Goal: Find specific page/section: Find specific page/section

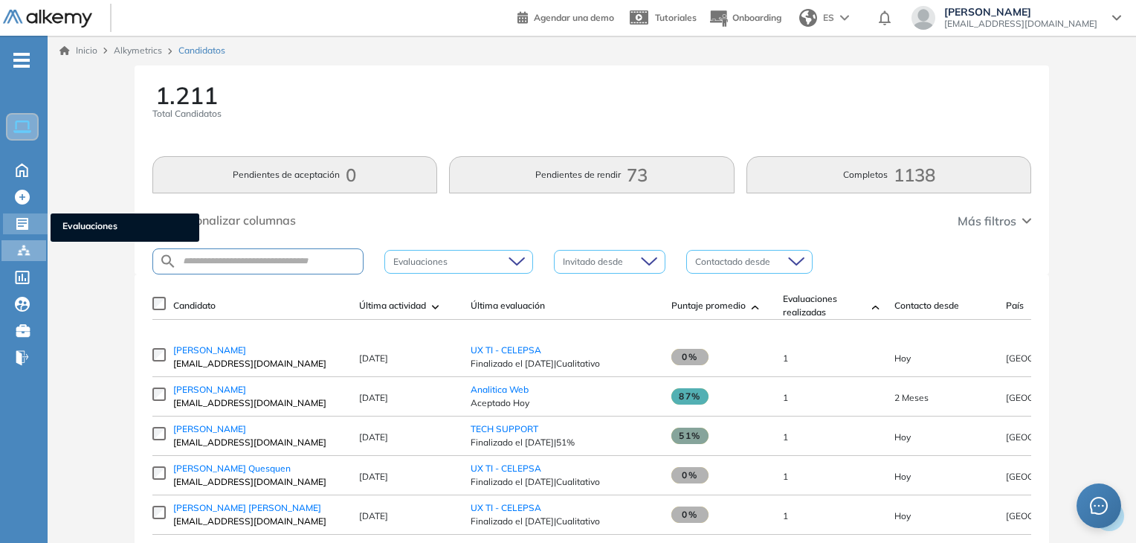
click at [21, 227] on icon at bounding box center [22, 224] width 12 height 12
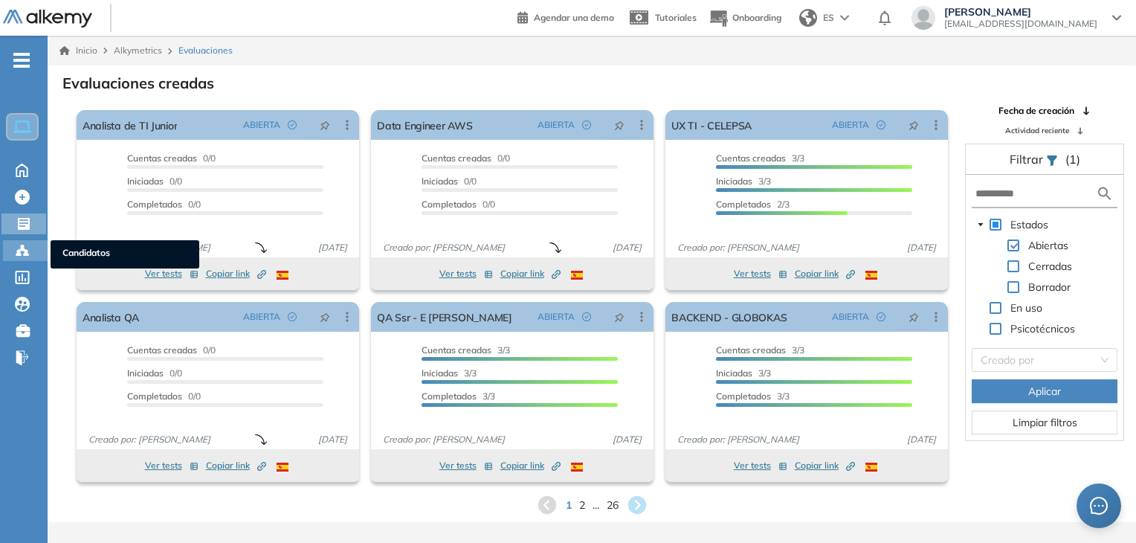
click at [19, 245] on icon at bounding box center [22, 250] width 15 height 15
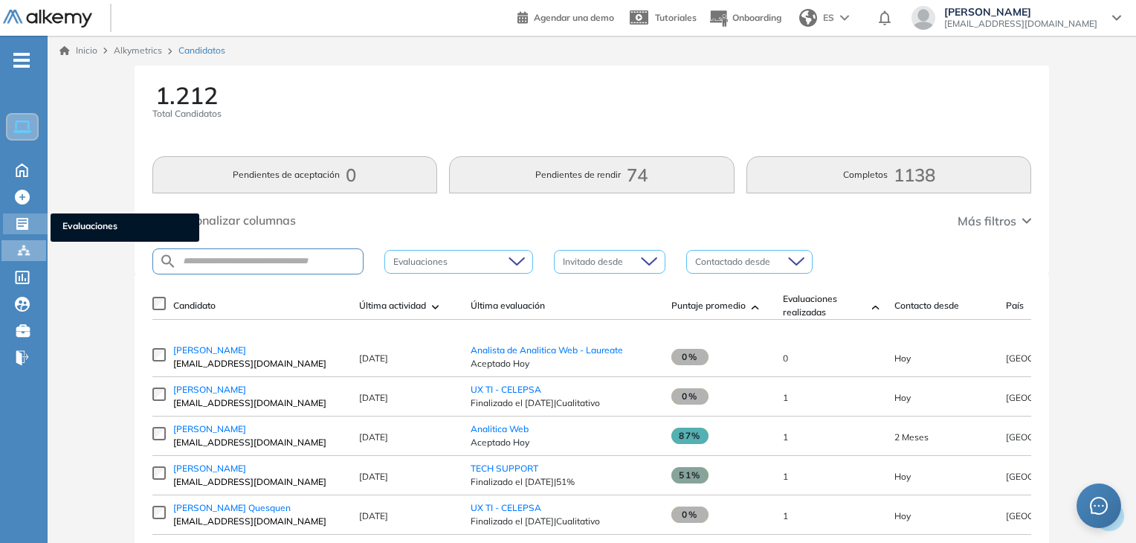
click at [24, 224] on icon at bounding box center [22, 224] width 12 height 12
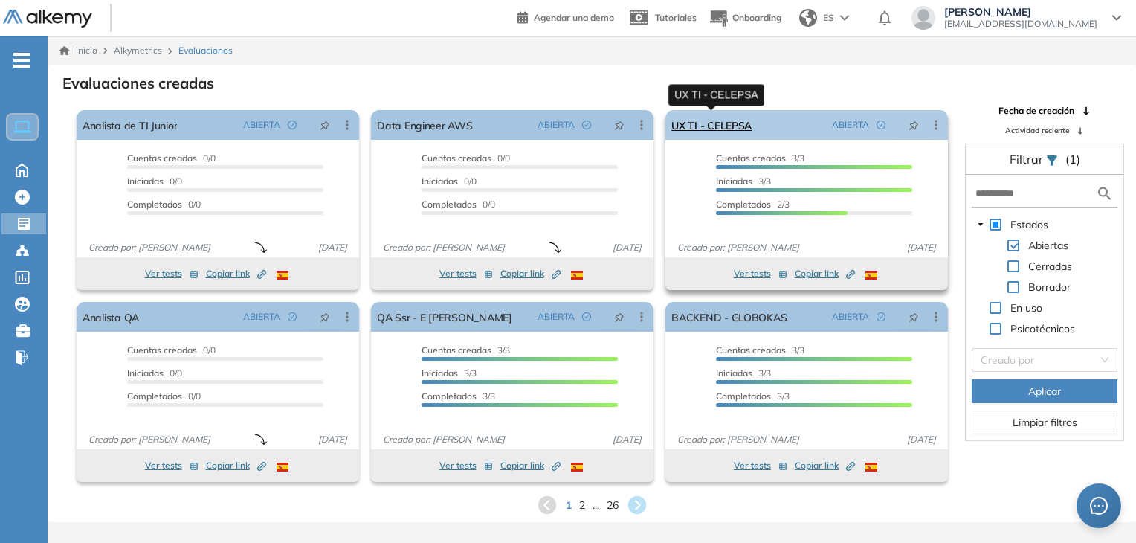
click at [720, 139] on link "UX TI - CELEPSA" at bounding box center [711, 125] width 80 height 30
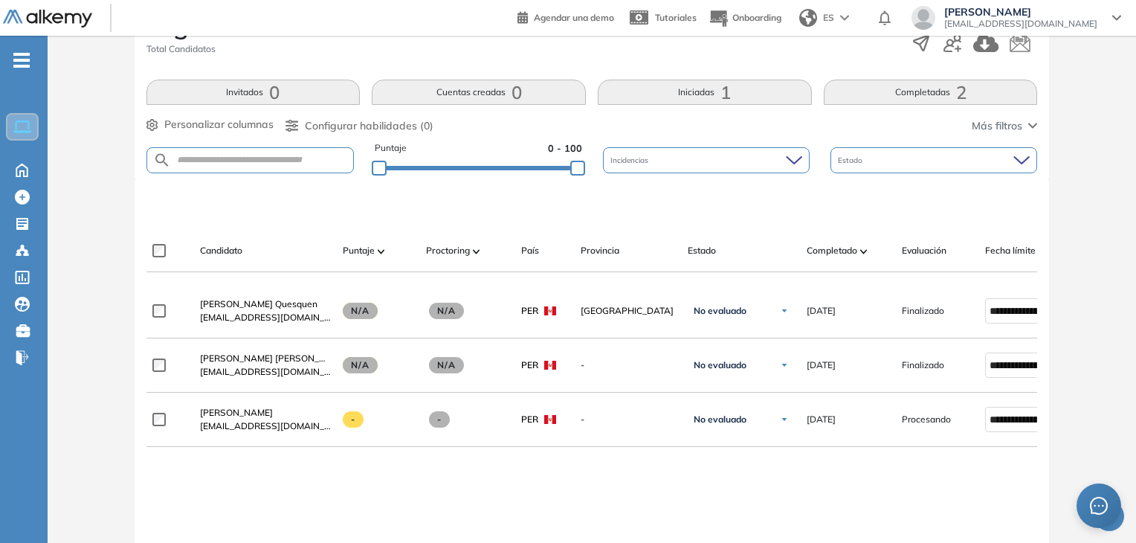
scroll to position [297, 0]
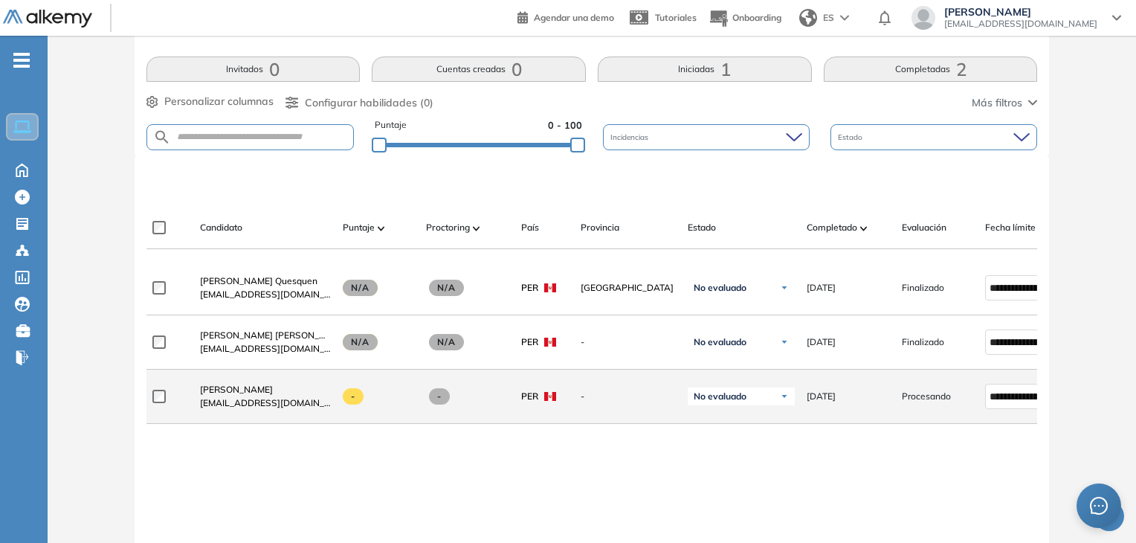
click at [227, 401] on span "[EMAIL_ADDRESS][DOMAIN_NAME]" at bounding box center [265, 402] width 131 height 13
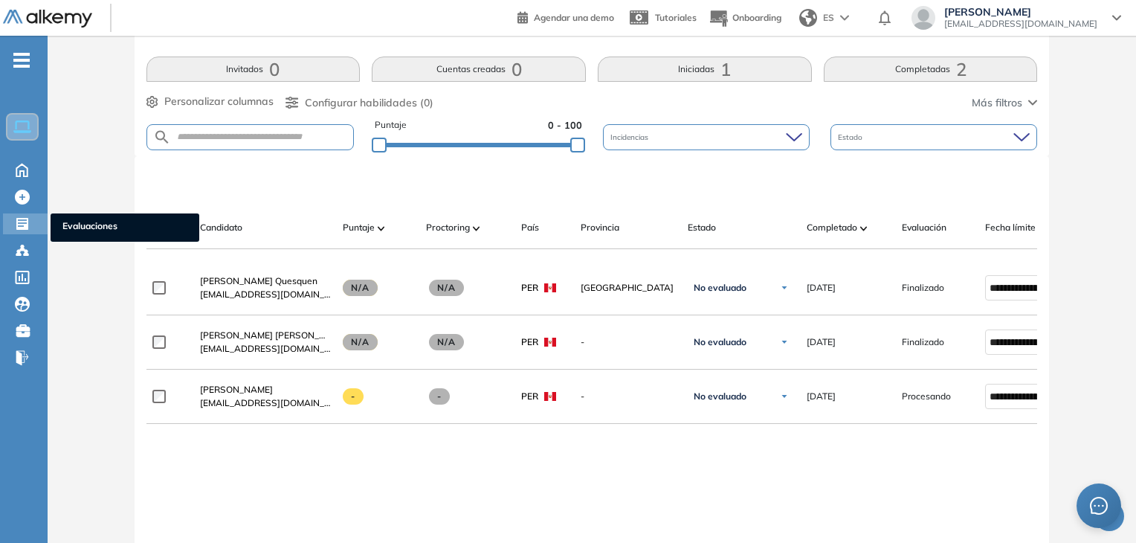
click at [19, 221] on icon at bounding box center [22, 223] width 15 height 15
